Goal: Complete application form

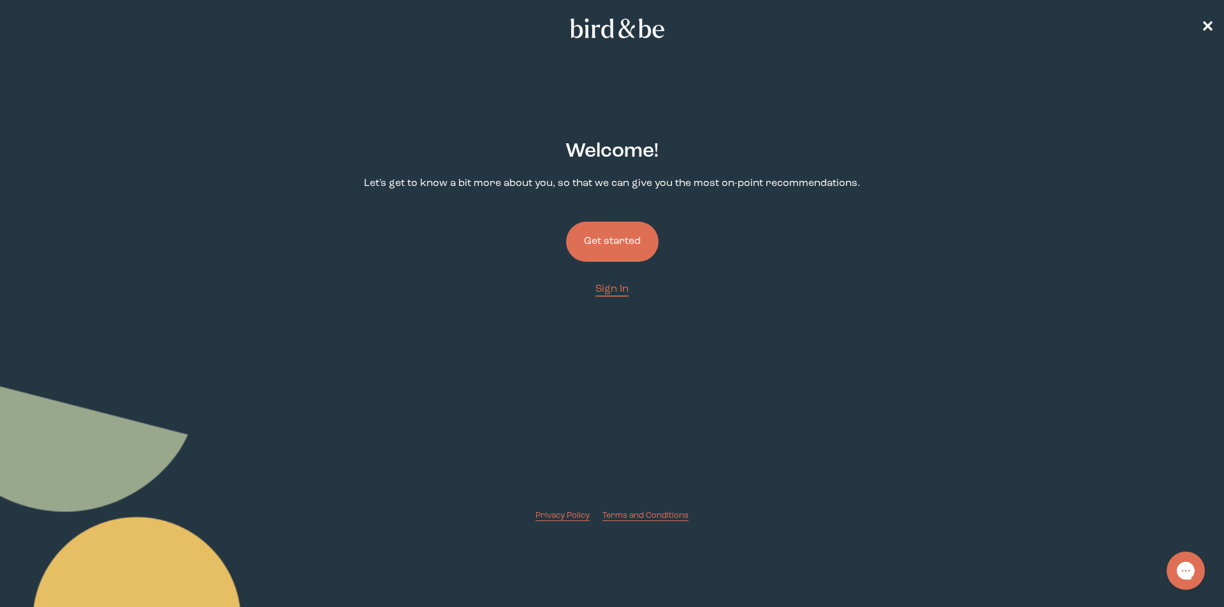
click at [607, 246] on button "Get started" at bounding box center [612, 242] width 92 height 40
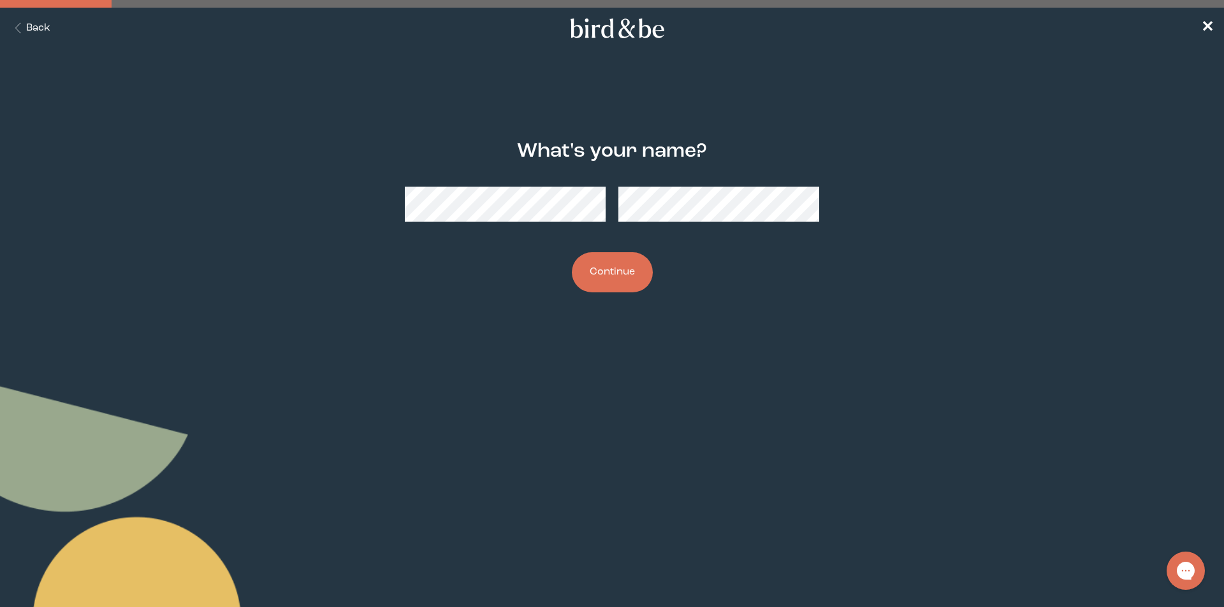
click at [609, 286] on button "Continue" at bounding box center [612, 272] width 81 height 40
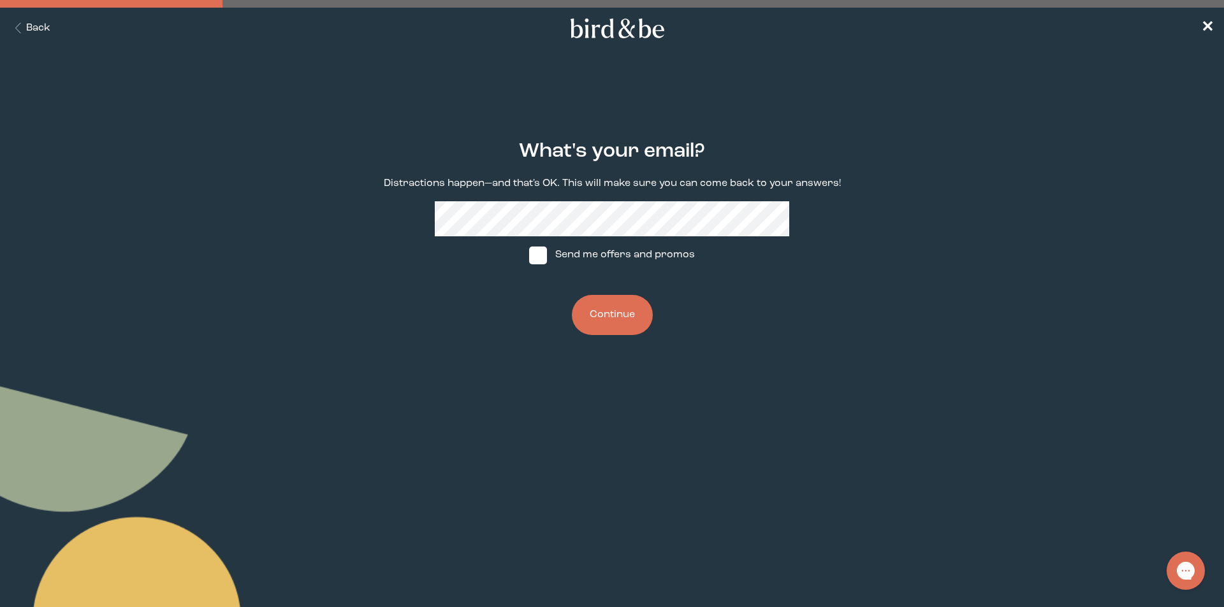
click at [631, 315] on button "Continue" at bounding box center [612, 315] width 81 height 40
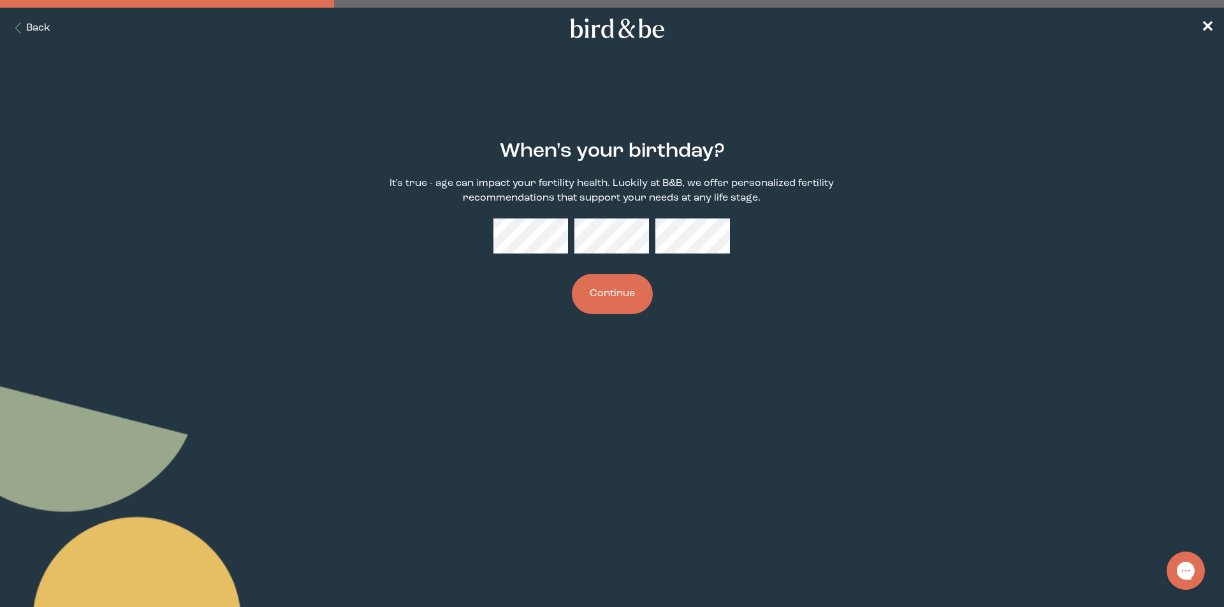
click at [743, 235] on div "When's your birthday? It's true - age can impact your fertility health. Luckily…" at bounding box center [611, 227] width 591 height 215
click at [644, 299] on button "Continue" at bounding box center [612, 294] width 81 height 40
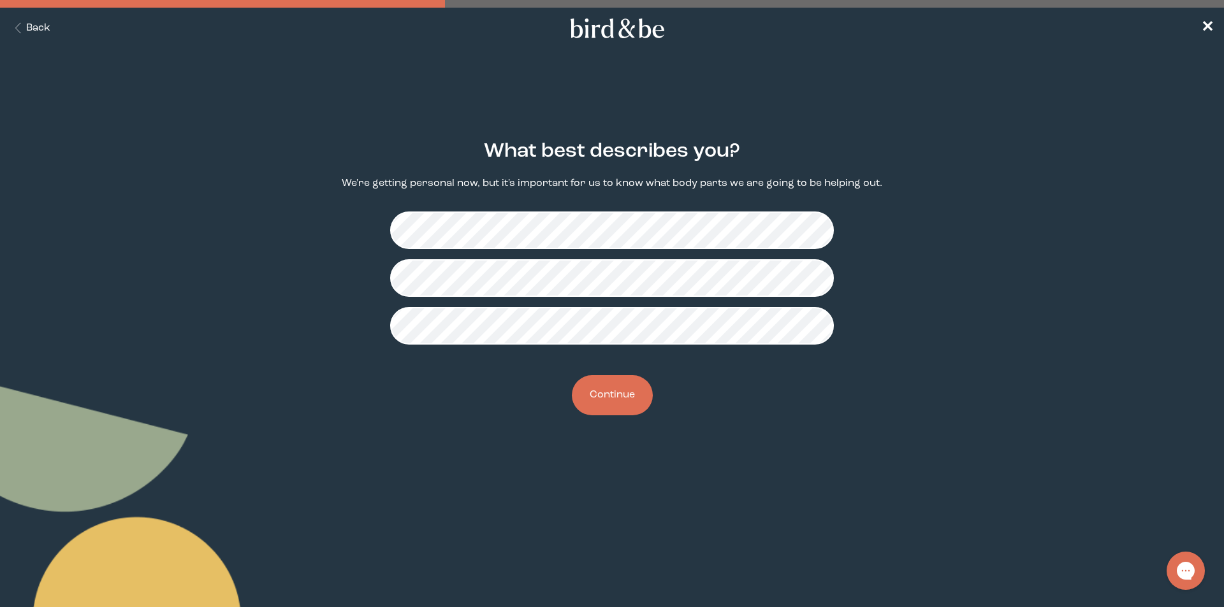
click at [607, 408] on button "Continue" at bounding box center [612, 395] width 81 height 40
click at [603, 393] on button "Continue" at bounding box center [612, 395] width 81 height 40
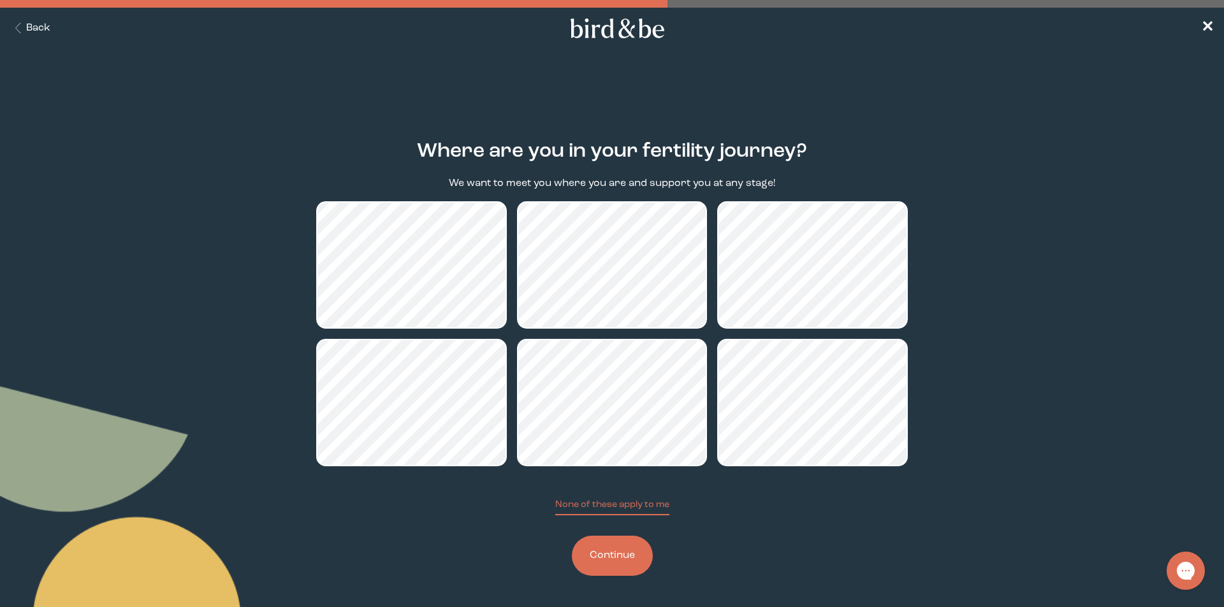
click at [609, 561] on button "Continue" at bounding box center [612, 556] width 81 height 40
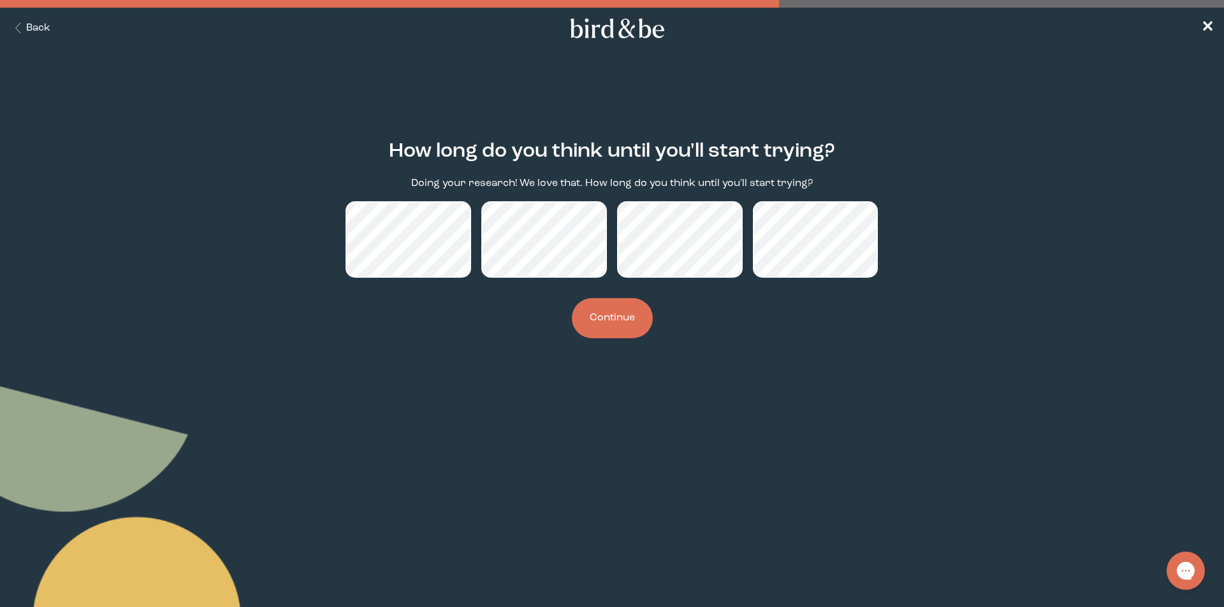
click at [605, 321] on button "Continue" at bounding box center [612, 318] width 81 height 40
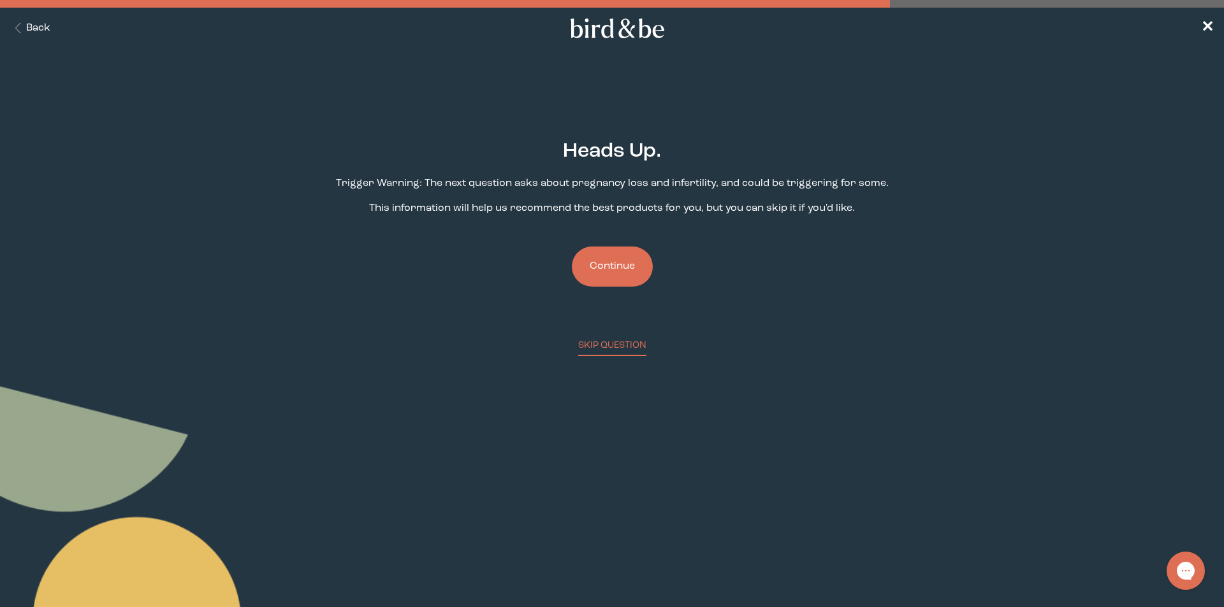
click at [613, 268] on button "Continue" at bounding box center [612, 267] width 81 height 40
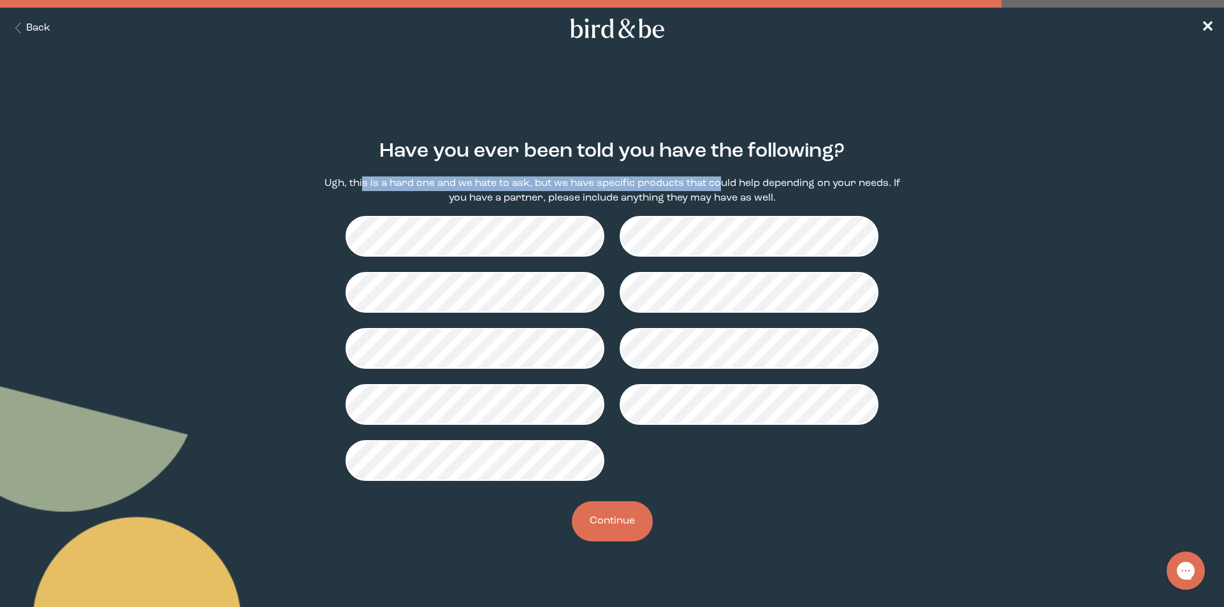
drag, startPoint x: 363, startPoint y: 182, endPoint x: 721, endPoint y: 176, distance: 357.6
click at [721, 177] on p "Ugh, this is a hard one and we hate to ask, but we have specific products that …" at bounding box center [611, 191] width 591 height 29
click at [610, 523] on button "Continue" at bounding box center [612, 522] width 81 height 40
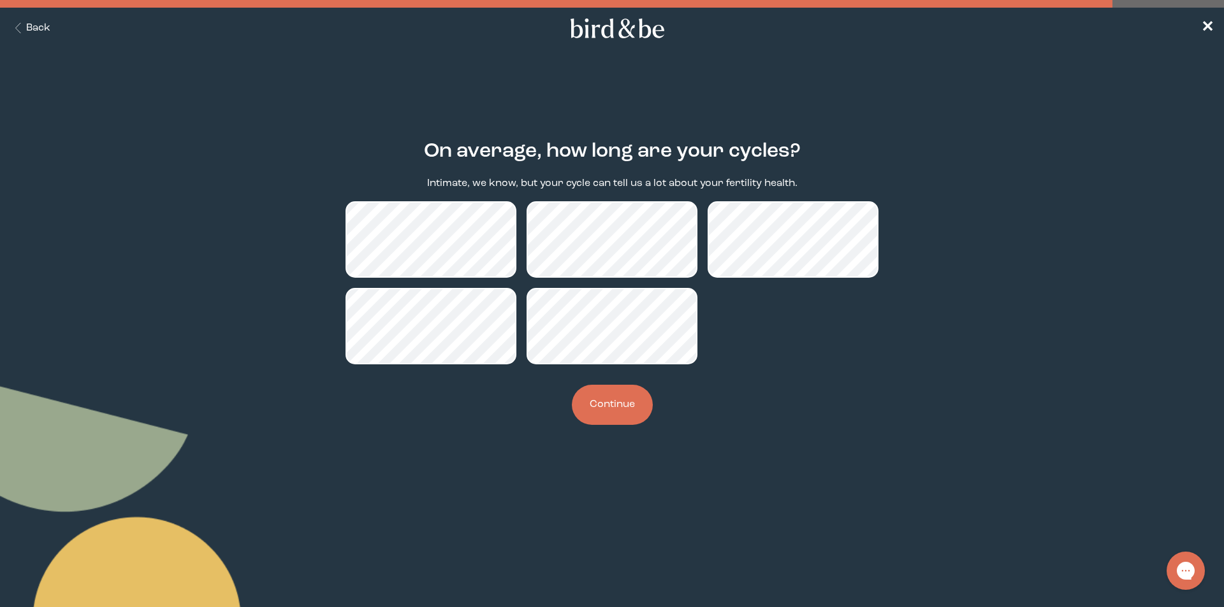
click at [767, 539] on body "plus-circle minus-circle close-circle Bird & Be Logo Bird & Be Logo arrow-left …" at bounding box center [612, 303] width 1224 height 607
click at [616, 401] on button "Continue" at bounding box center [612, 405] width 81 height 40
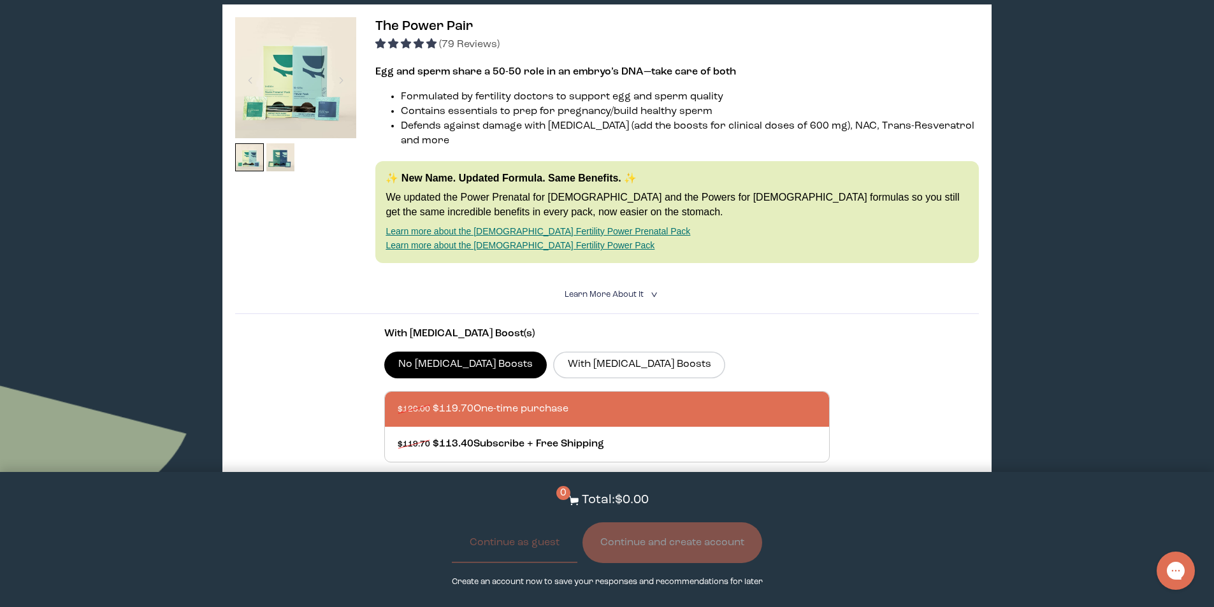
scroll to position [191, 0]
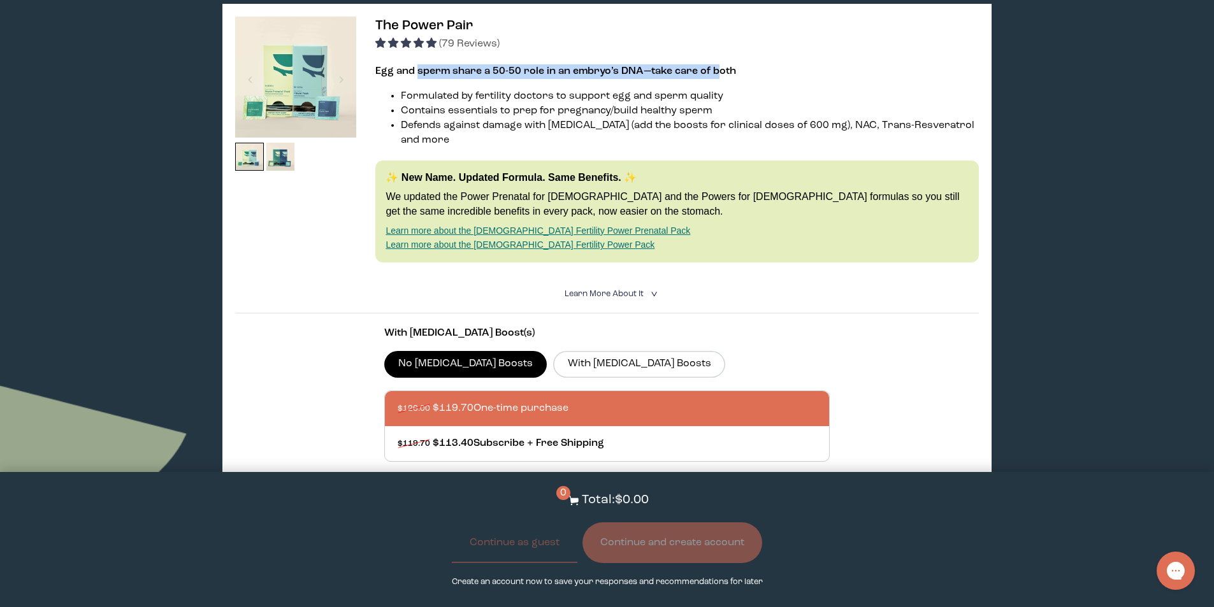
drag, startPoint x: 419, startPoint y: 71, endPoint x: 712, endPoint y: 73, distance: 292.6
click at [712, 73] on strong "Egg and sperm share a 50-50 role in an embryo’s DNA—take care of both" at bounding box center [555, 71] width 361 height 10
click at [649, 111] on li "Contains essentials to prep for pregnancy/build healthy sperm" at bounding box center [689, 111] width 577 height 15
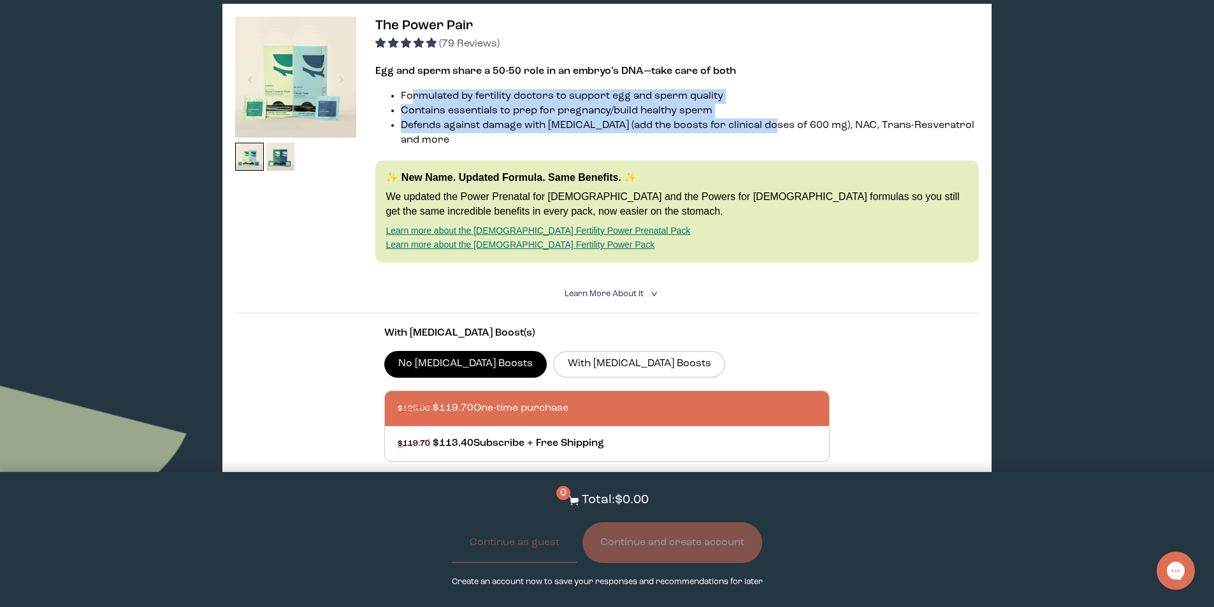
drag, startPoint x: 774, startPoint y: 124, endPoint x: 419, endPoint y: 88, distance: 357.4
click at [414, 85] on div "Egg and sperm share a 50-50 role in an embryo’s DNA—take care of both Formulate…" at bounding box center [676, 163] width 603 height 198
click at [732, 106] on li "Contains essentials to prep for pregnancy/build healthy sperm" at bounding box center [689, 111] width 577 height 15
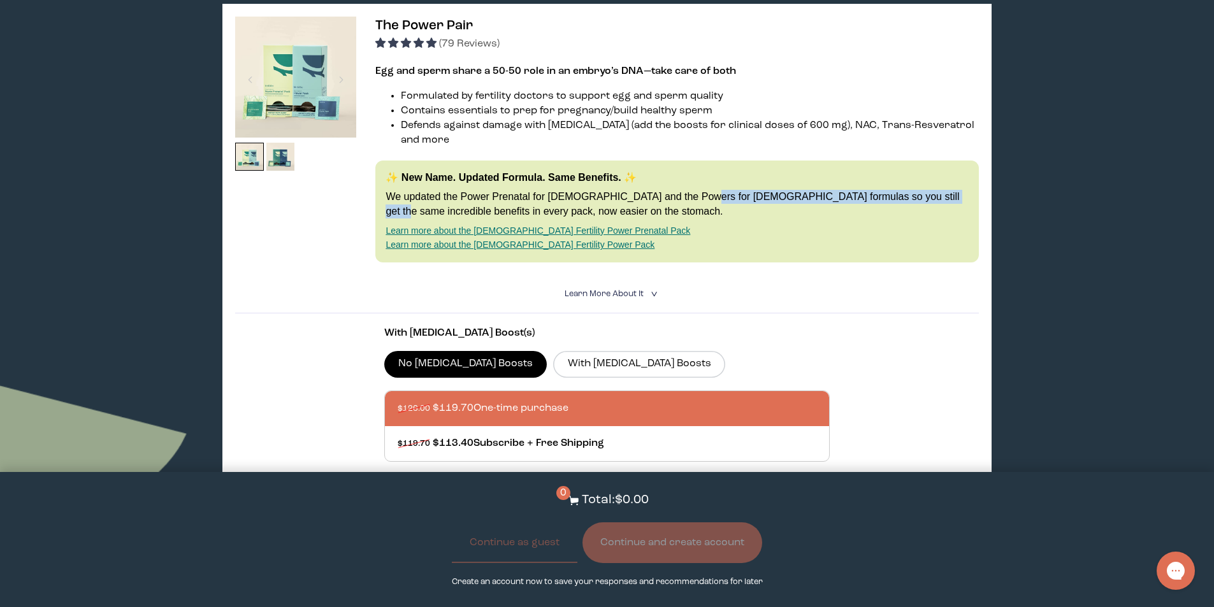
drag, startPoint x: 773, startPoint y: 180, endPoint x: 670, endPoint y: 173, distance: 103.5
click at [670, 173] on div "✨ New Name. Updated Formula. Same Benefits. ✨ We updated the Power Prenatal for…" at bounding box center [676, 212] width 603 height 102
click at [859, 190] on p "We updated the Power Prenatal for [DEMOGRAPHIC_DATA] and the Powers for [DEMOGR…" at bounding box center [677, 204] width 583 height 29
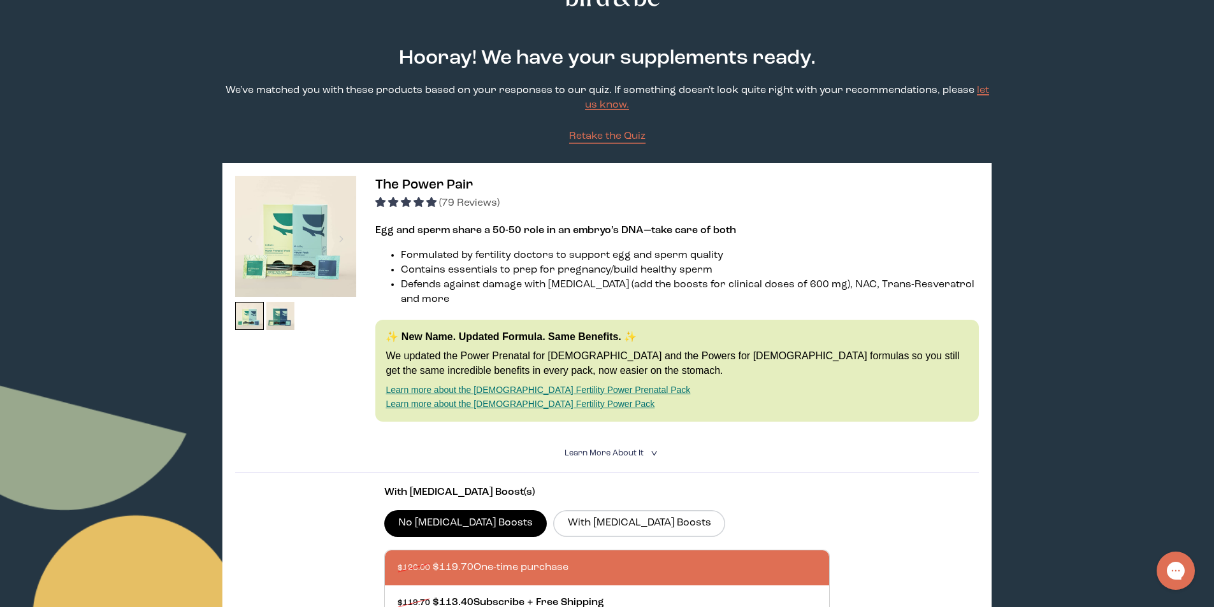
scroll to position [0, 0]
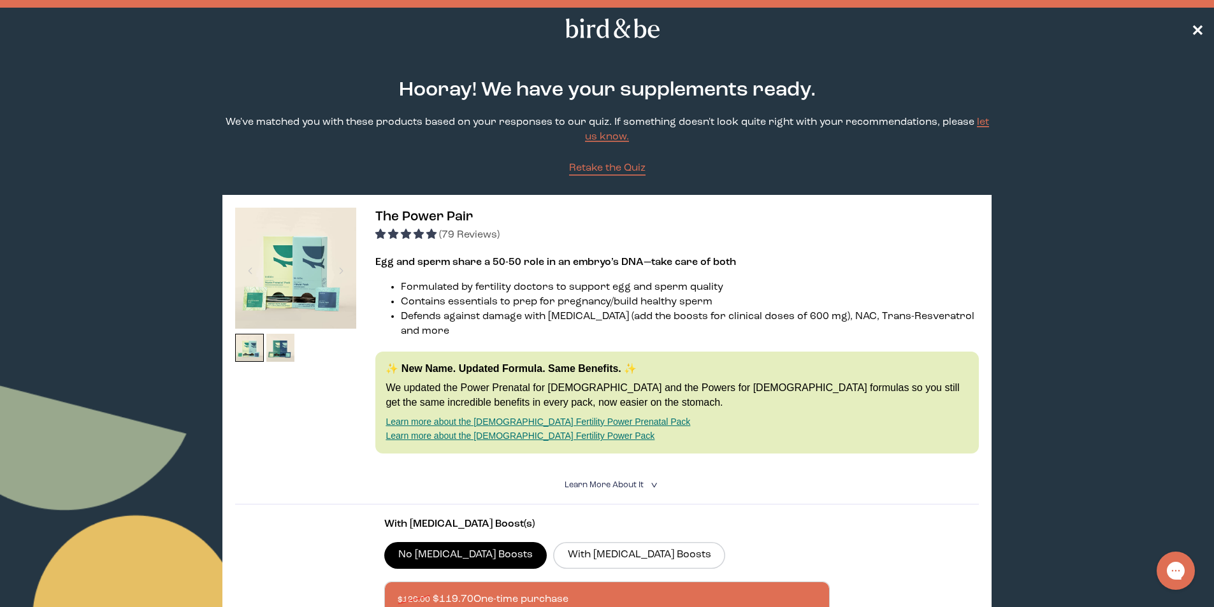
click at [1200, 32] on span "✕" at bounding box center [1197, 28] width 13 height 15
